Goal: Find specific page/section: Find specific page/section

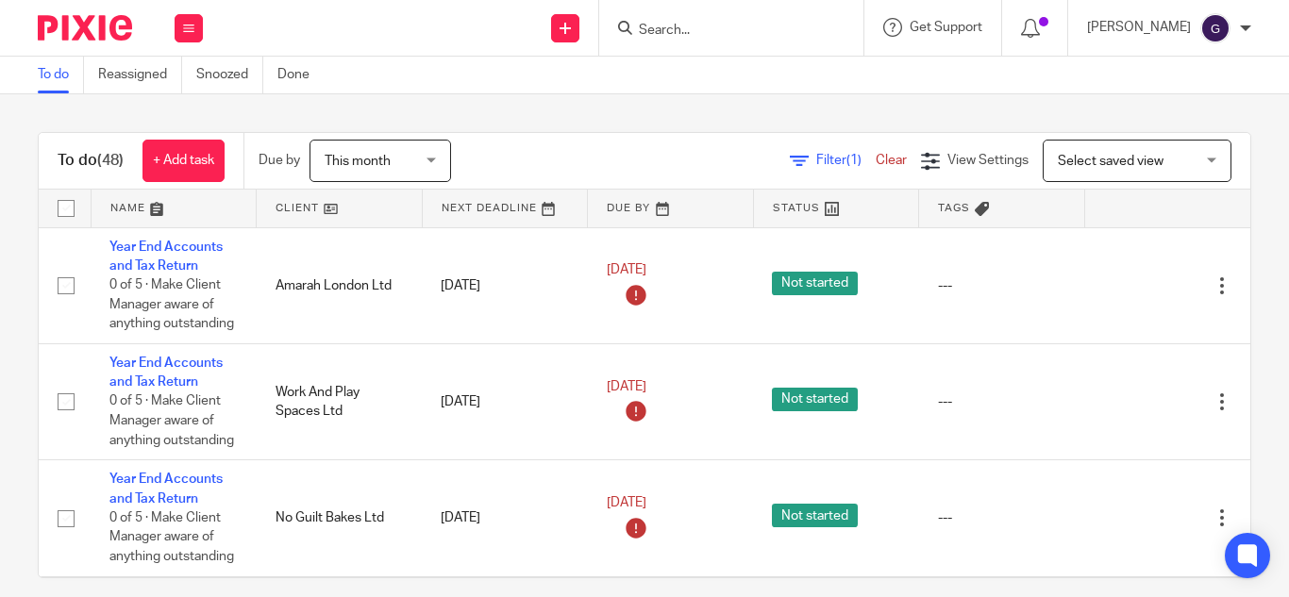
click at [711, 23] on input "Search" at bounding box center [722, 31] width 170 height 17
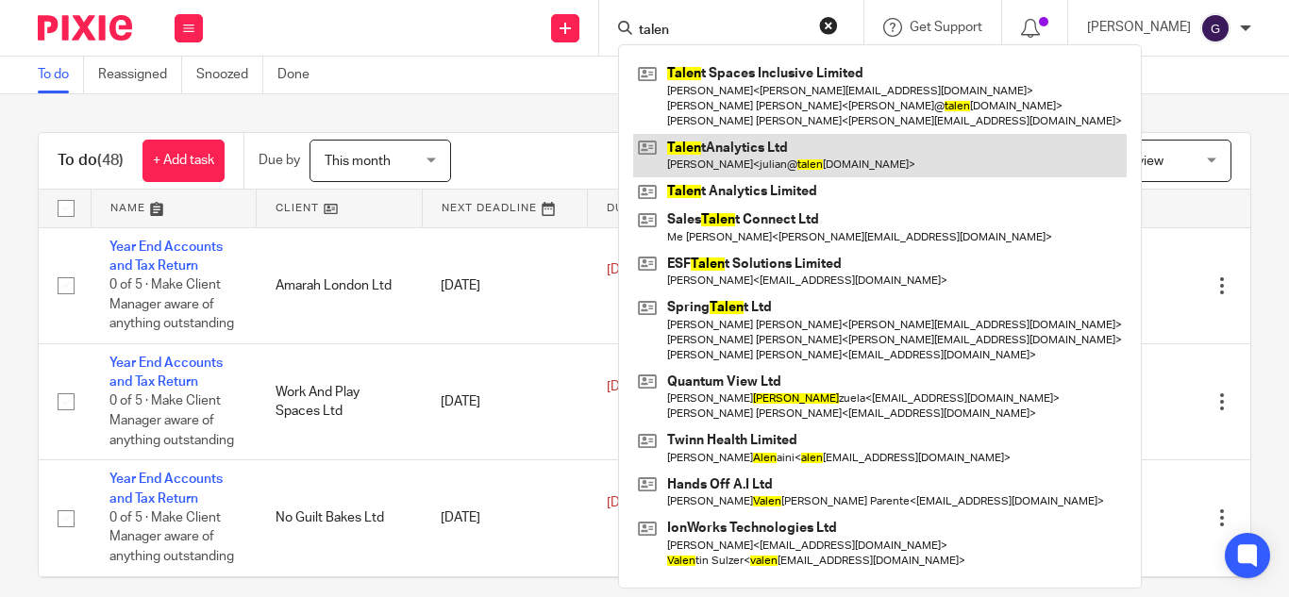
type input "talen"
click at [820, 170] on link at bounding box center [879, 155] width 493 height 43
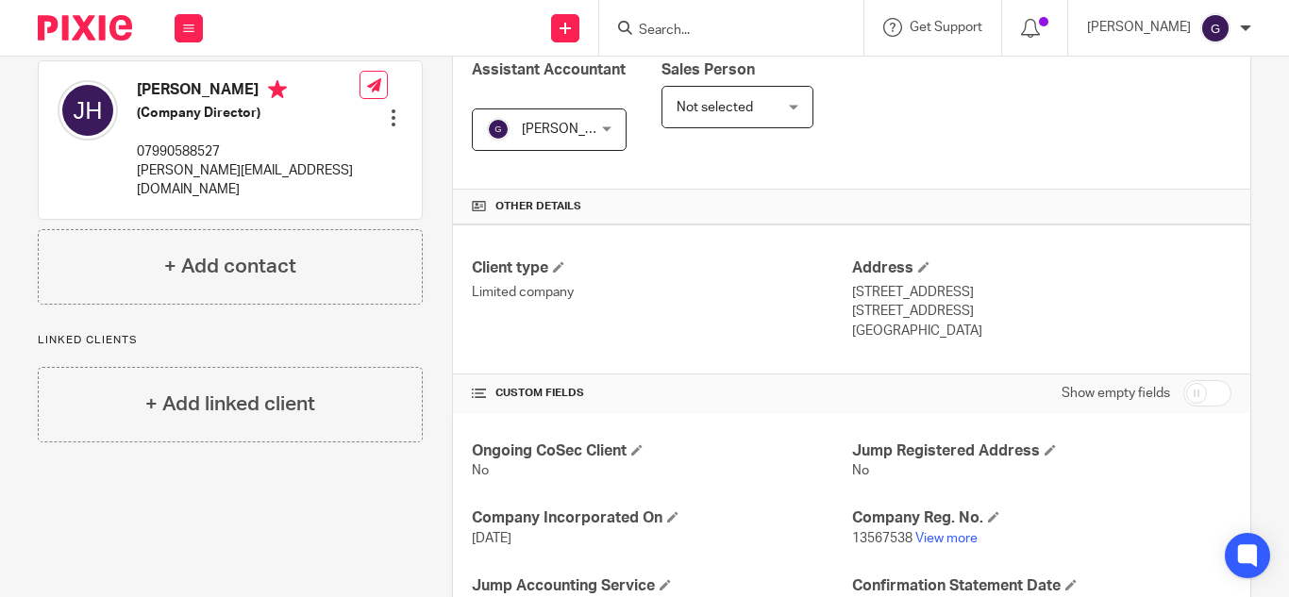
scroll to position [335, 0]
click at [940, 537] on link "View more" at bounding box center [946, 537] width 62 height 13
